Goal: Task Accomplishment & Management: Use online tool/utility

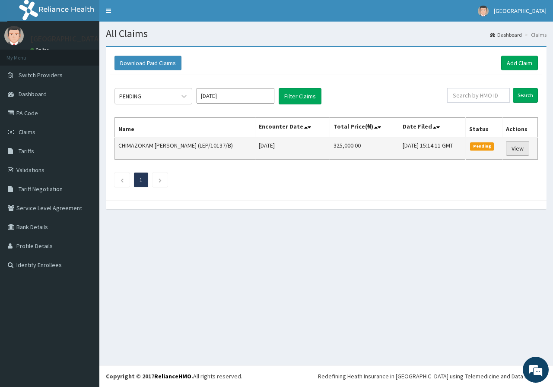
click at [514, 153] on link "View" at bounding box center [517, 148] width 23 height 15
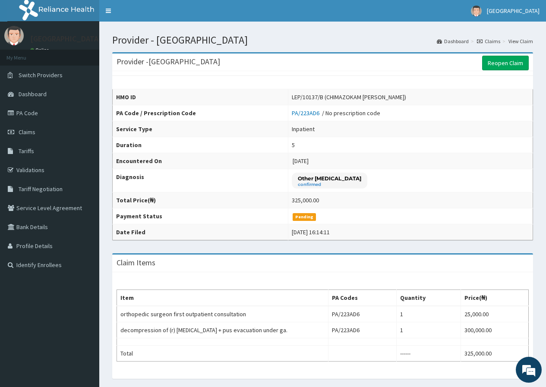
scroll to position [124, 0]
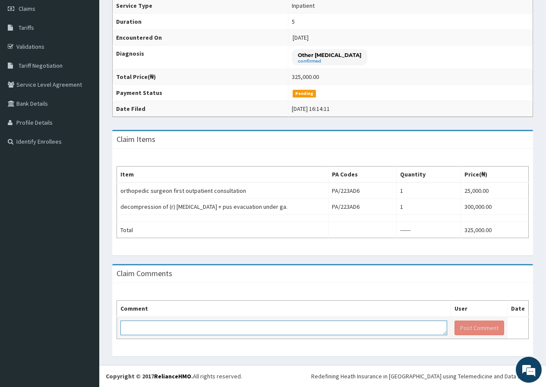
click at [226, 328] on textarea at bounding box center [283, 328] width 327 height 15
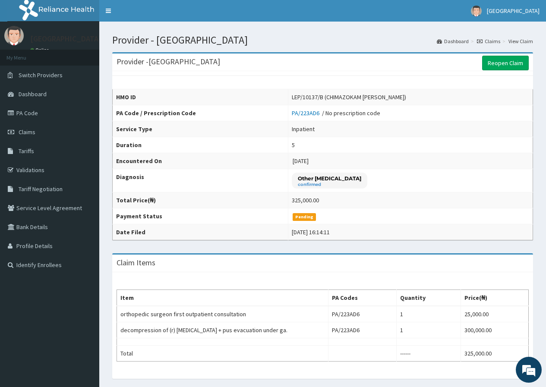
scroll to position [0, 0]
click at [278, 21] on nav "Toggle navigation Chygorcole Hospital Chygorcole Hospital - chygorcolehospitall…" at bounding box center [322, 11] width 447 height 22
drag, startPoint x: 274, startPoint y: 63, endPoint x: 281, endPoint y: 62, distance: 7.0
click at [275, 63] on div "Provider - Chygorcole Hospital Reopen Claim" at bounding box center [322, 63] width 421 height 18
